Goal: Task Accomplishment & Management: Complete application form

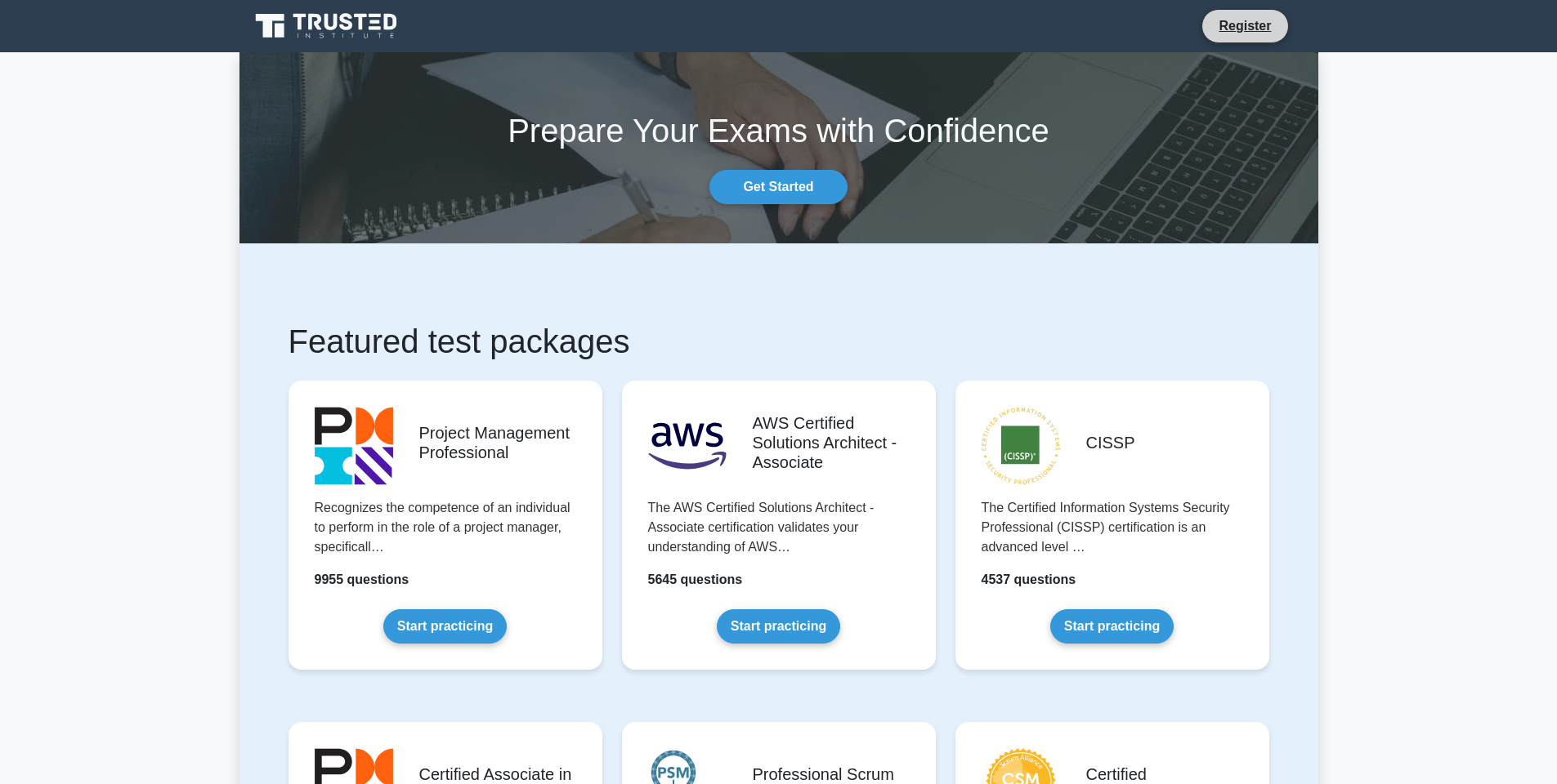
click at [1219, 37] on li "Register" at bounding box center [1245, 26] width 86 height 34
click at [1257, 20] on link "Register" at bounding box center [1245, 26] width 72 height 21
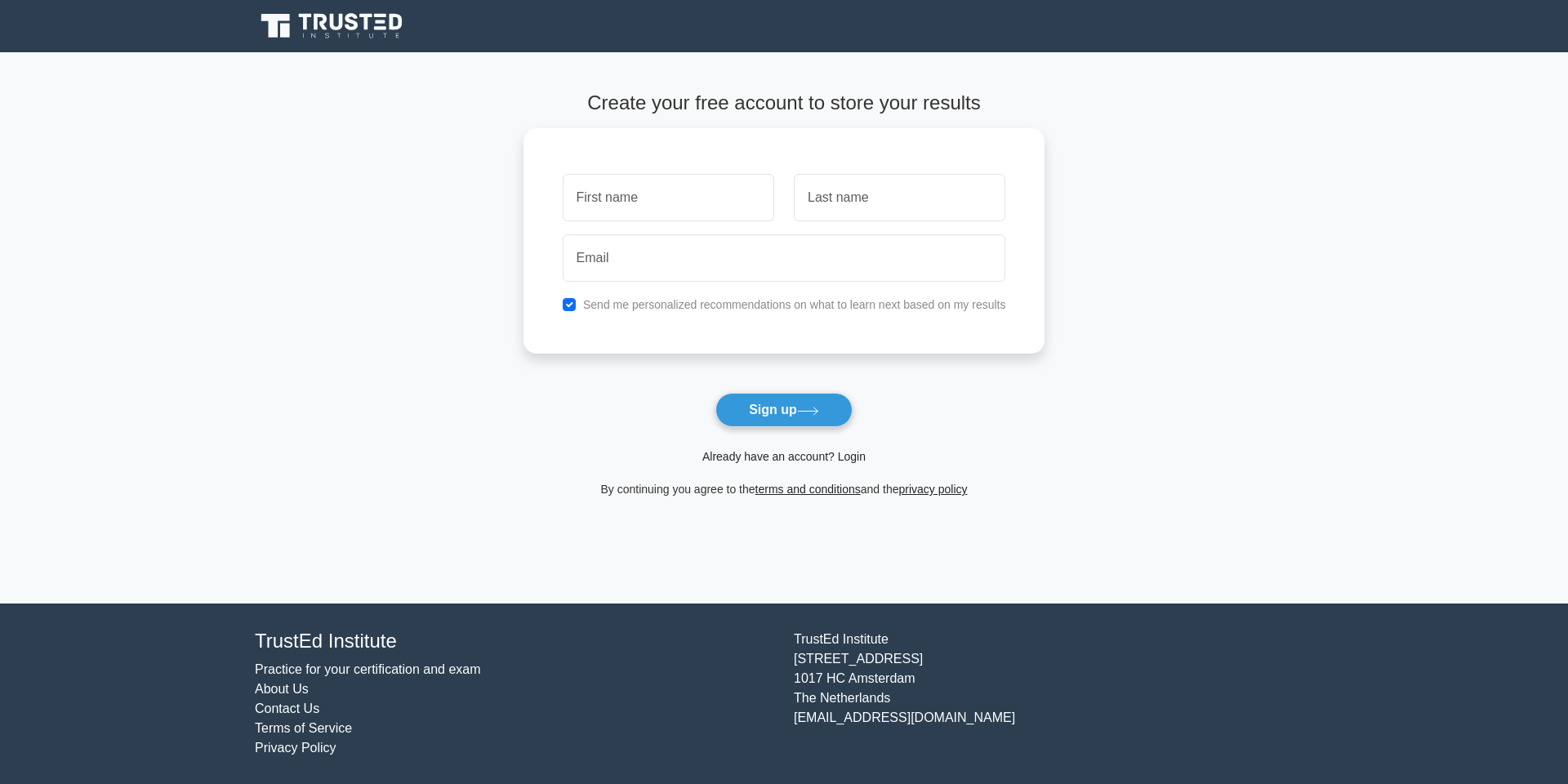
click at [847, 451] on link "Already have an account? Login" at bounding box center [784, 457] width 164 height 13
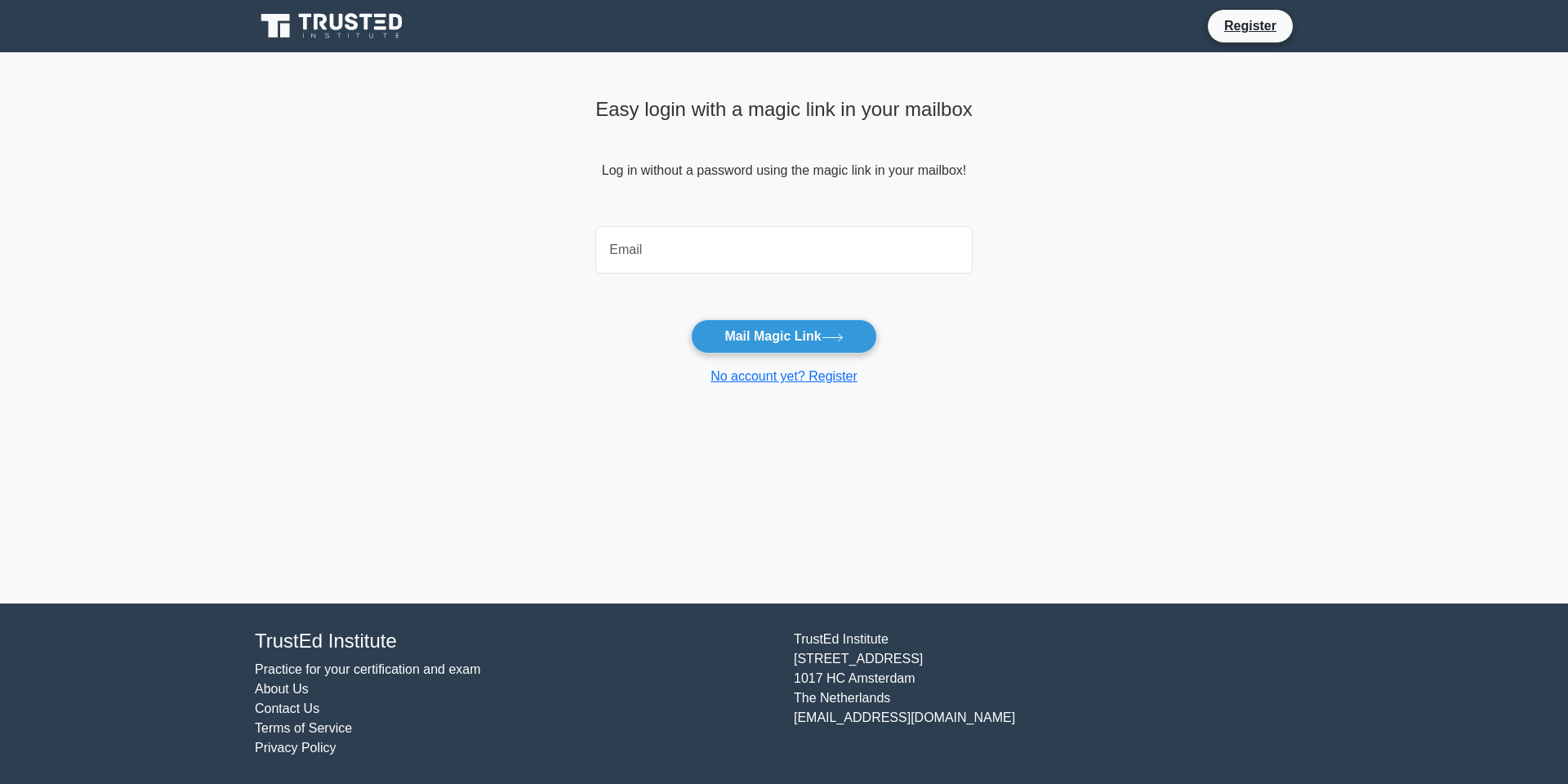
click at [760, 250] on input "email" at bounding box center [784, 249] width 377 height 47
type input "jararvirk7@gmail.com"
click at [775, 330] on button "Mail Magic Link" at bounding box center [783, 336] width 185 height 34
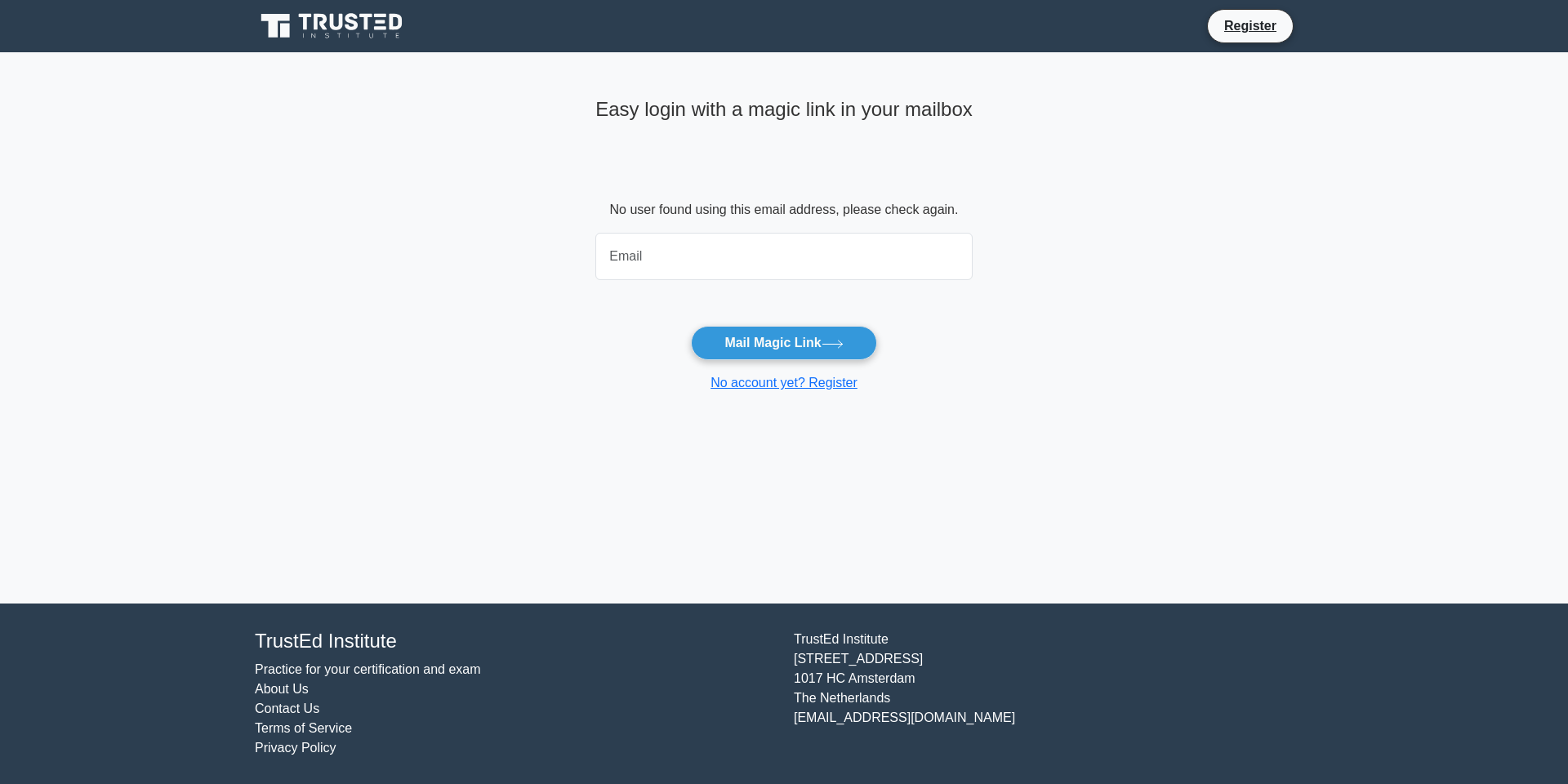
click at [683, 250] on input "email" at bounding box center [784, 256] width 377 height 47
click at [711, 255] on input "email" at bounding box center [784, 256] width 377 height 47
type input "jararvirk10@gmail.com"
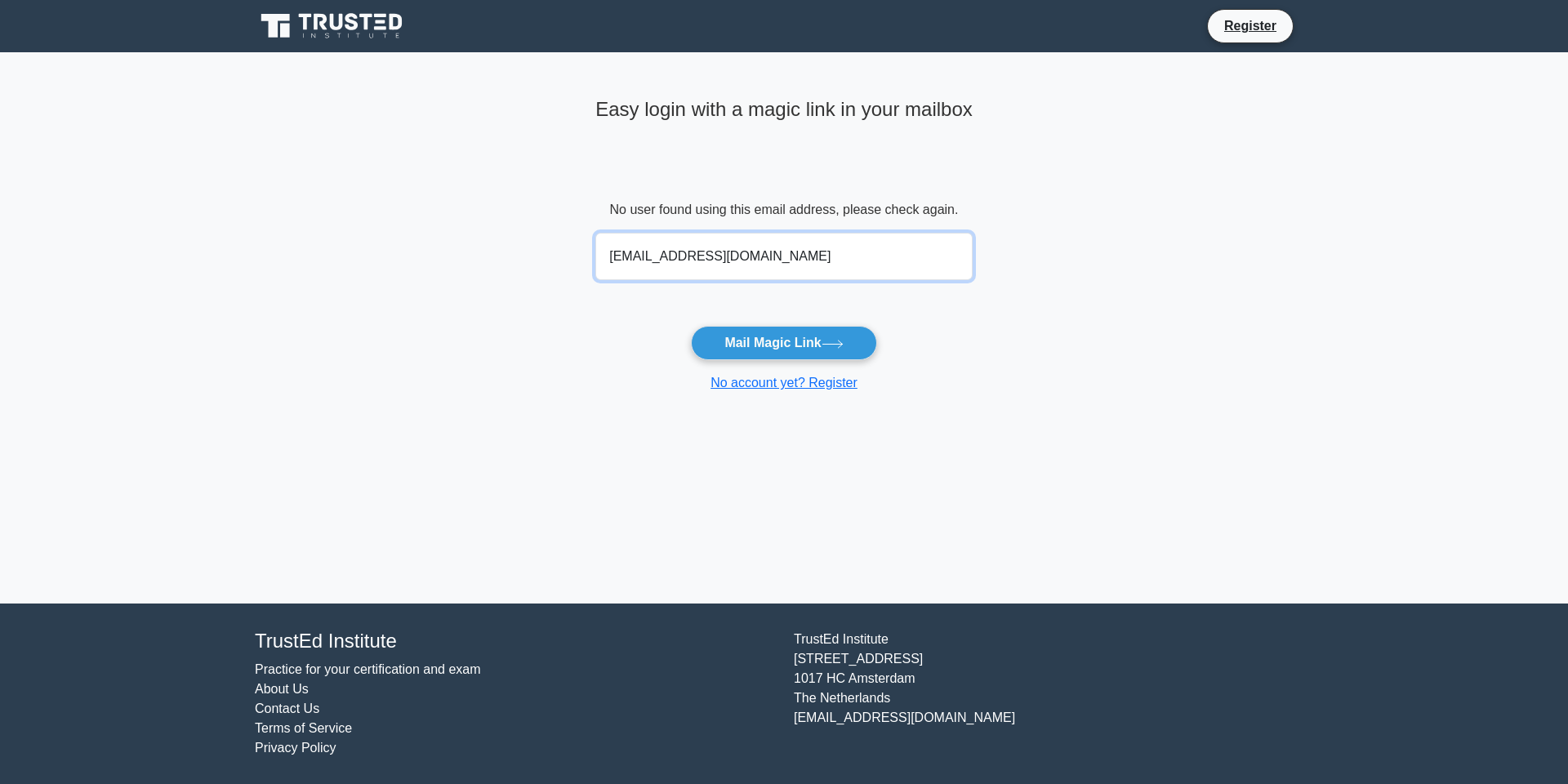
click at [691, 326] on button "Mail Magic Link" at bounding box center [783, 342] width 185 height 34
